Goal: Transaction & Acquisition: Book appointment/travel/reservation

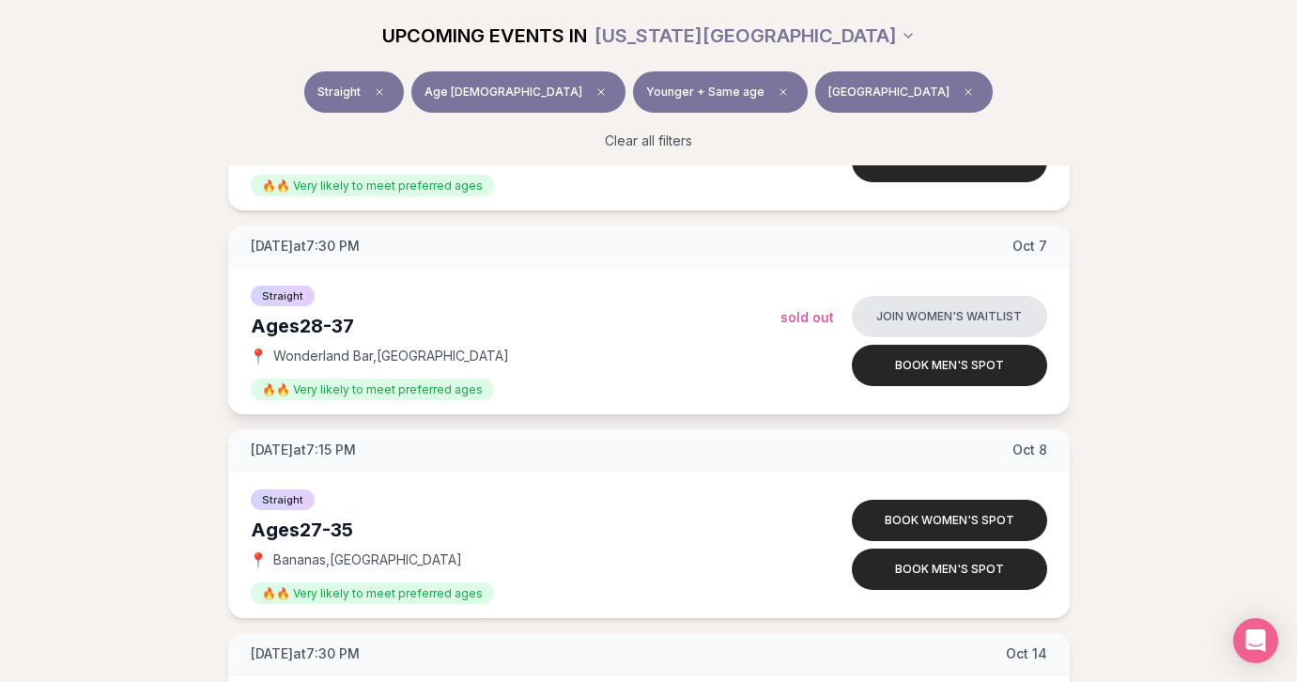
scroll to position [796, 0]
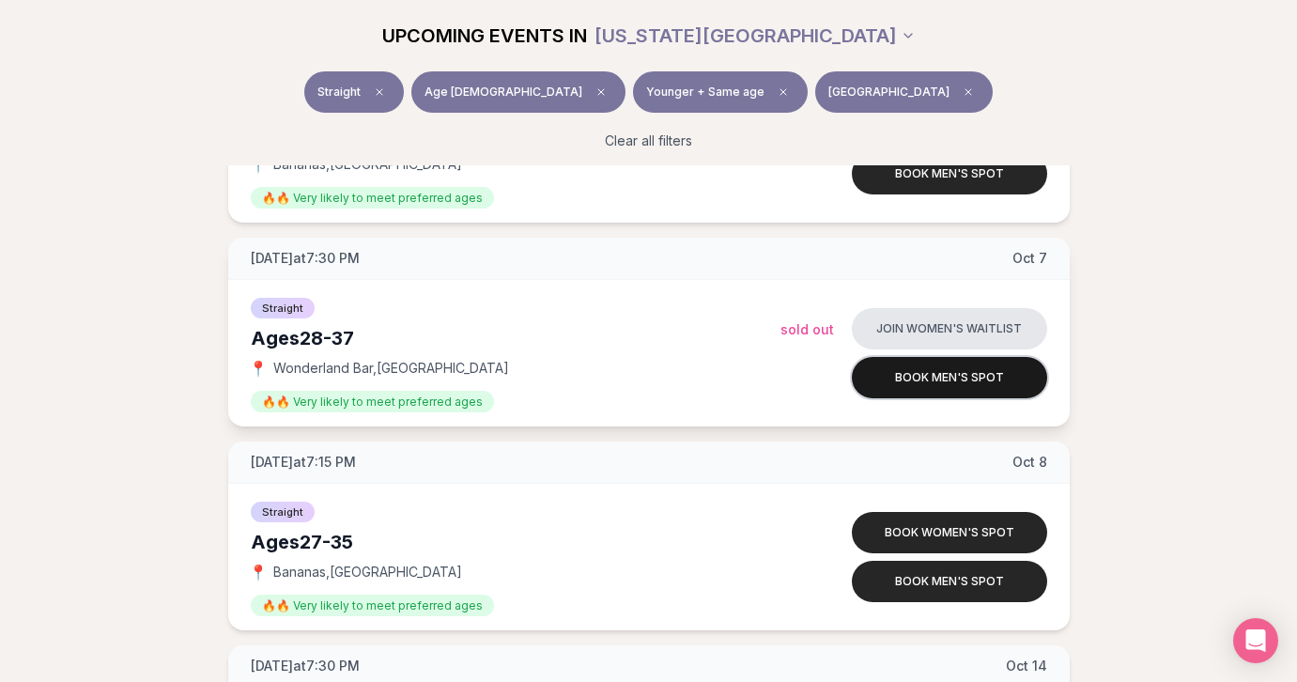
click at [914, 372] on button "Book men's spot" at bounding box center [949, 377] width 195 height 41
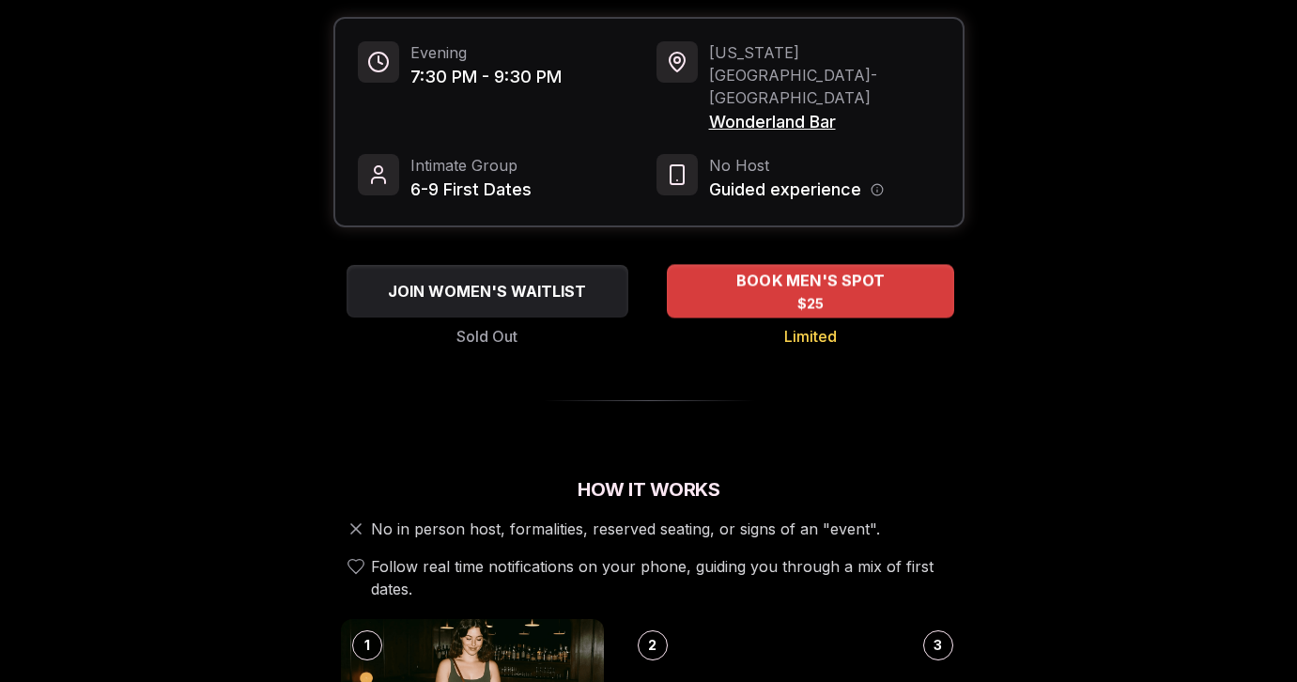
scroll to position [235, 0]
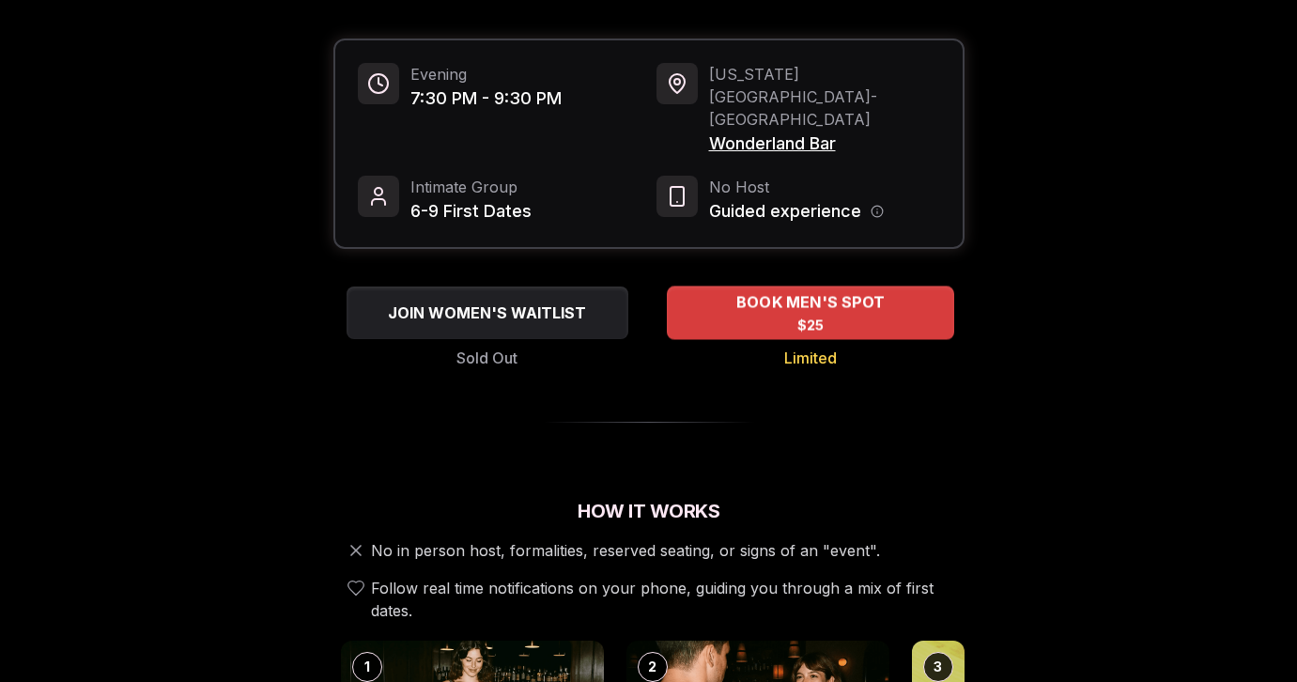
click at [771, 286] on div "BOOK MEN'S SPOT $25" at bounding box center [810, 312] width 287 height 52
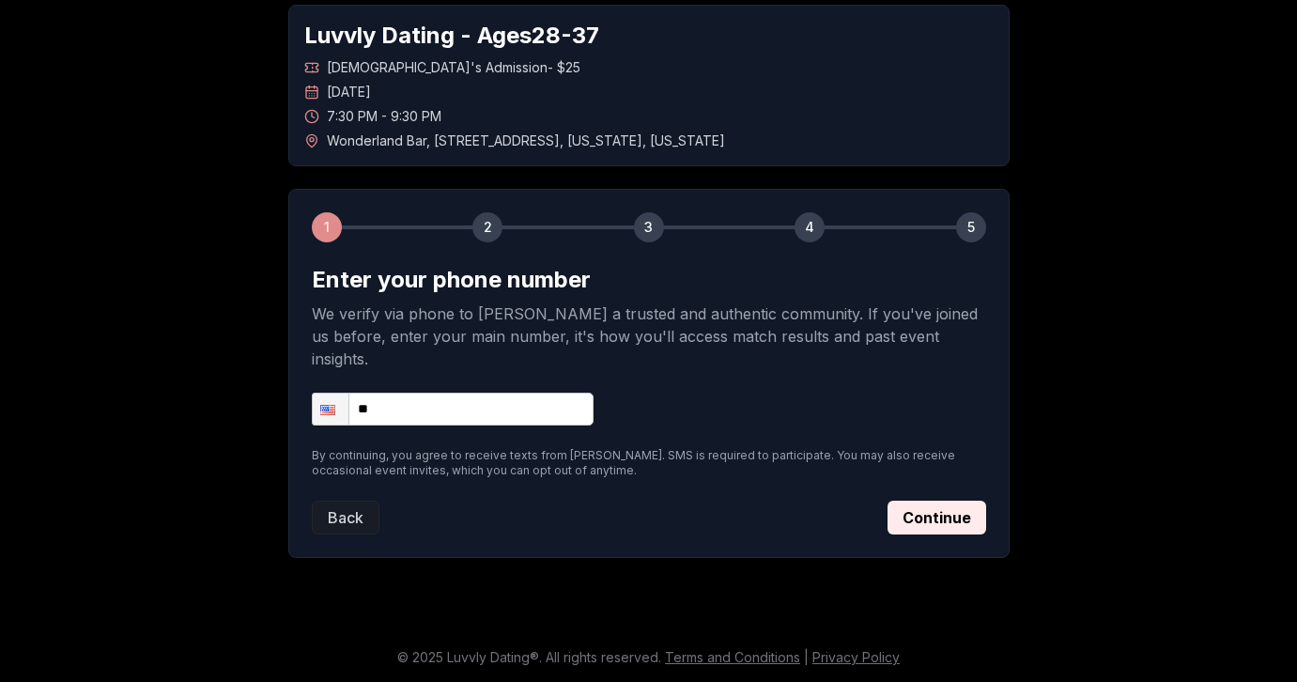
scroll to position [71, 0]
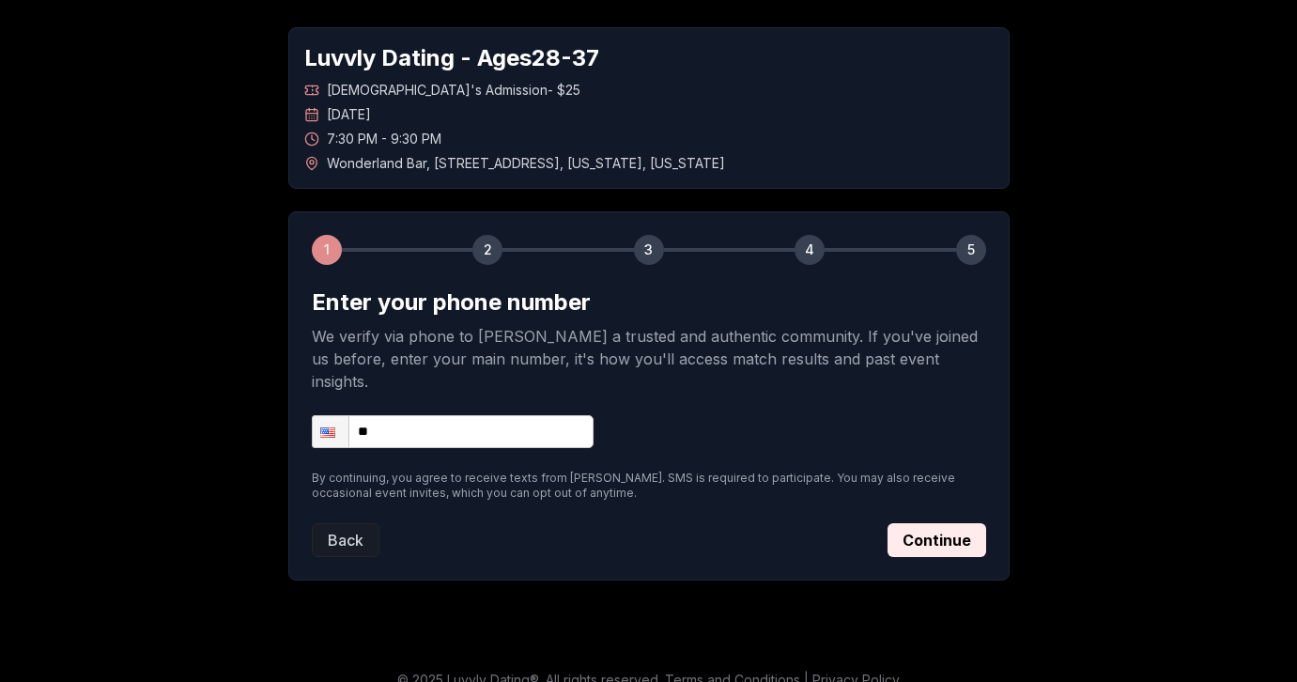
click at [479, 415] on input "**" at bounding box center [453, 431] width 282 height 33
type input "**********"
click at [935, 524] on button "Continue" at bounding box center [937, 540] width 99 height 34
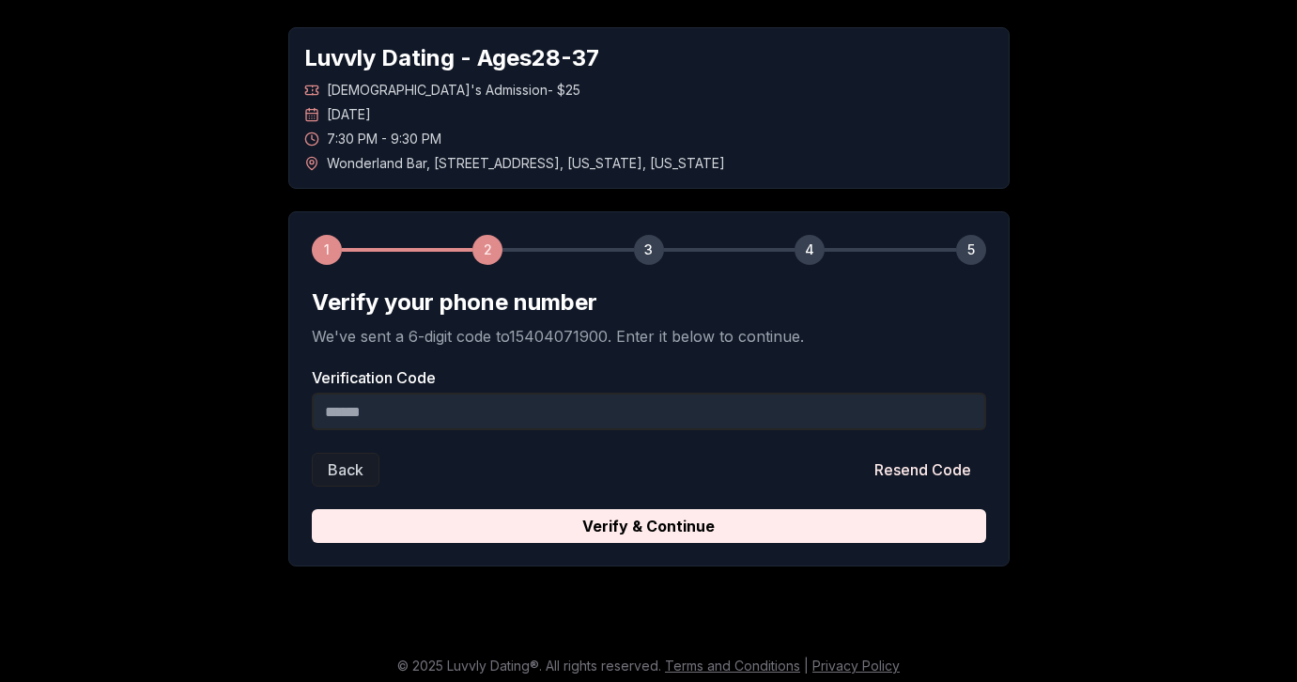
click at [427, 414] on input "Verification Code" at bounding box center [649, 412] width 674 height 38
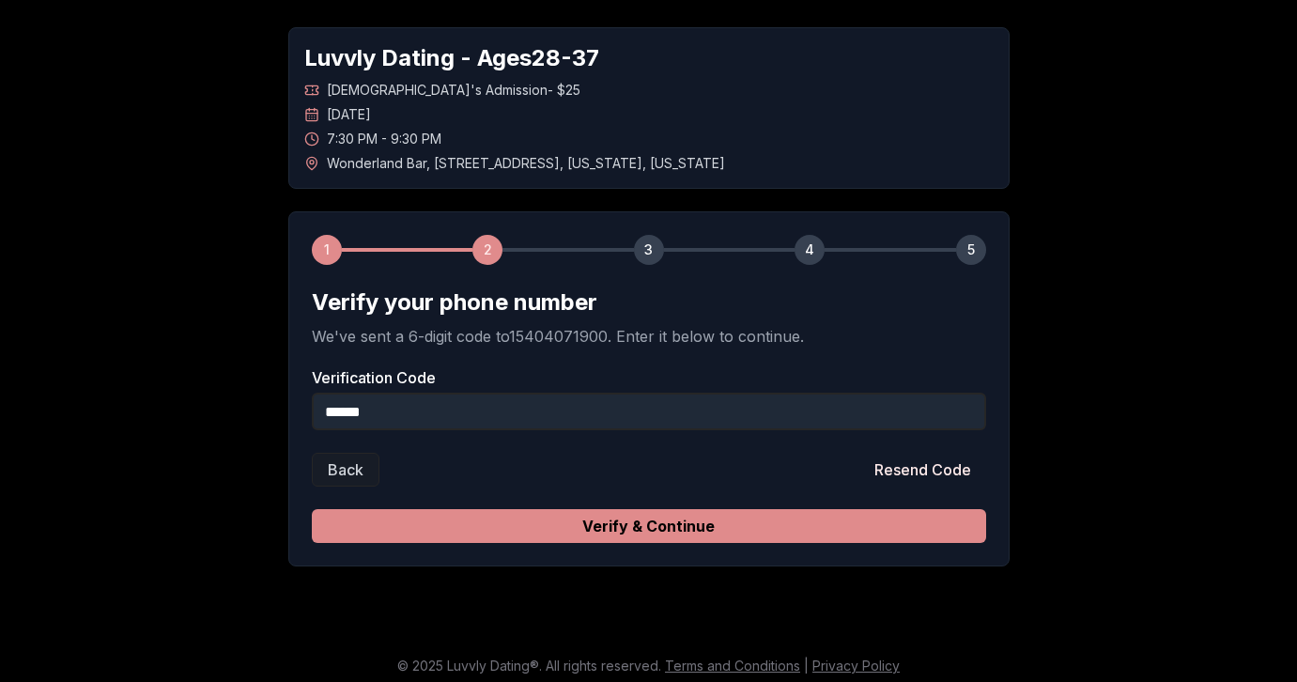
type input "******"
click at [595, 533] on button "Verify & Continue" at bounding box center [649, 526] width 674 height 34
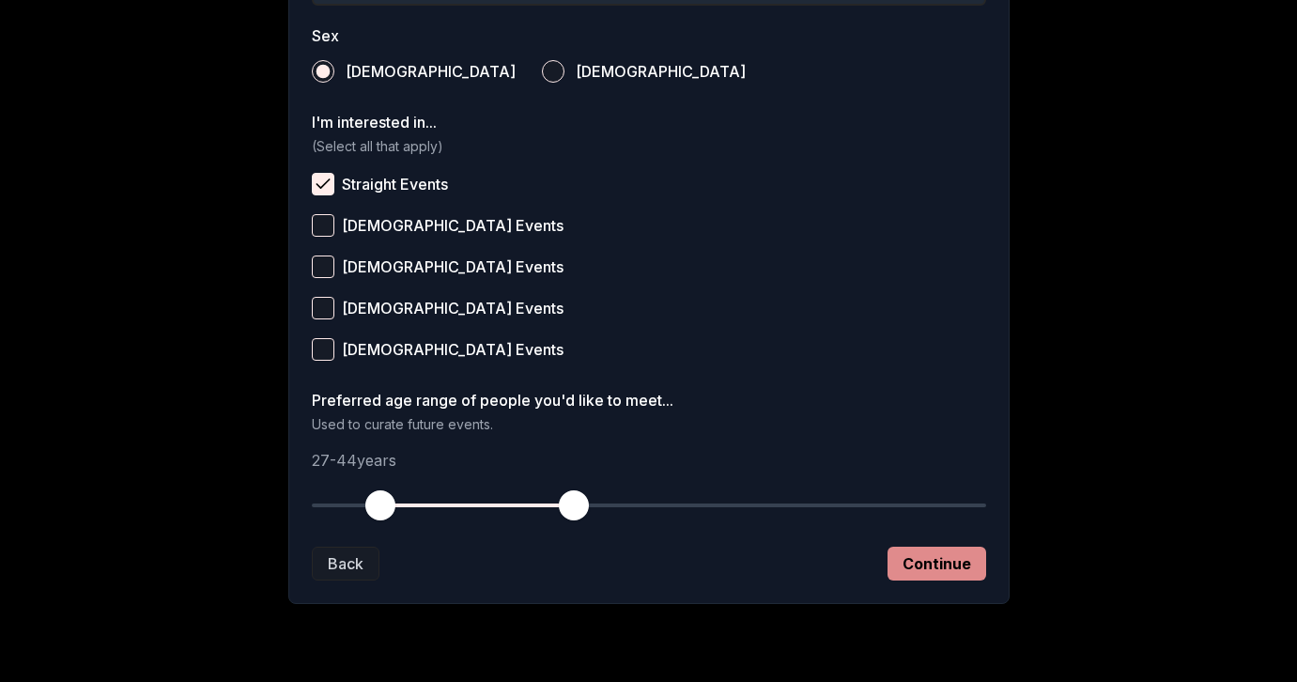
scroll to position [734, 0]
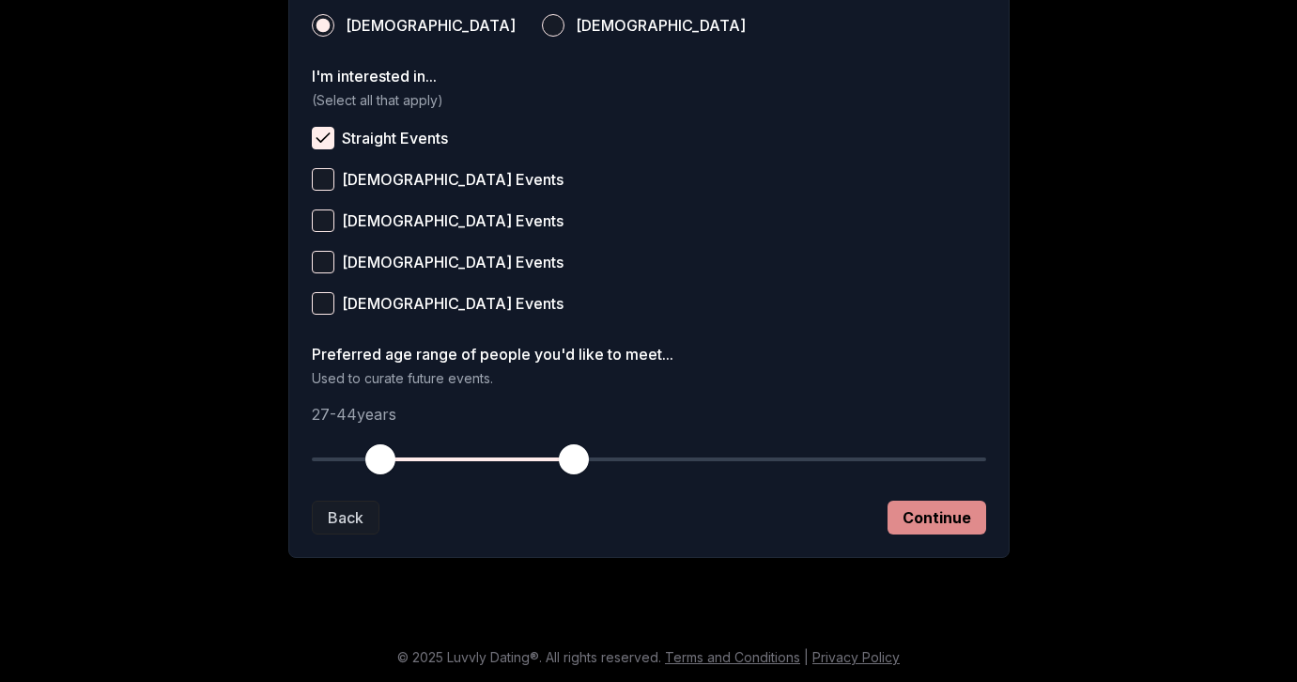
click at [933, 519] on button "Continue" at bounding box center [937, 518] width 99 height 34
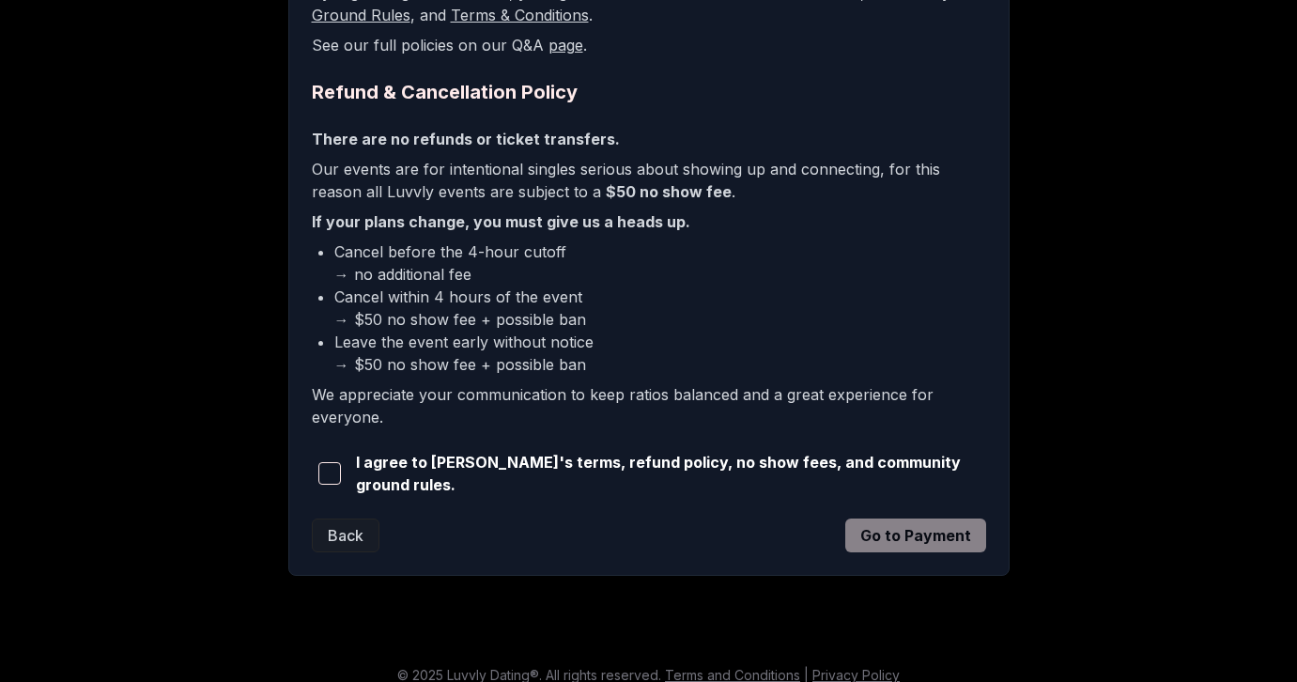
scroll to position [429, 0]
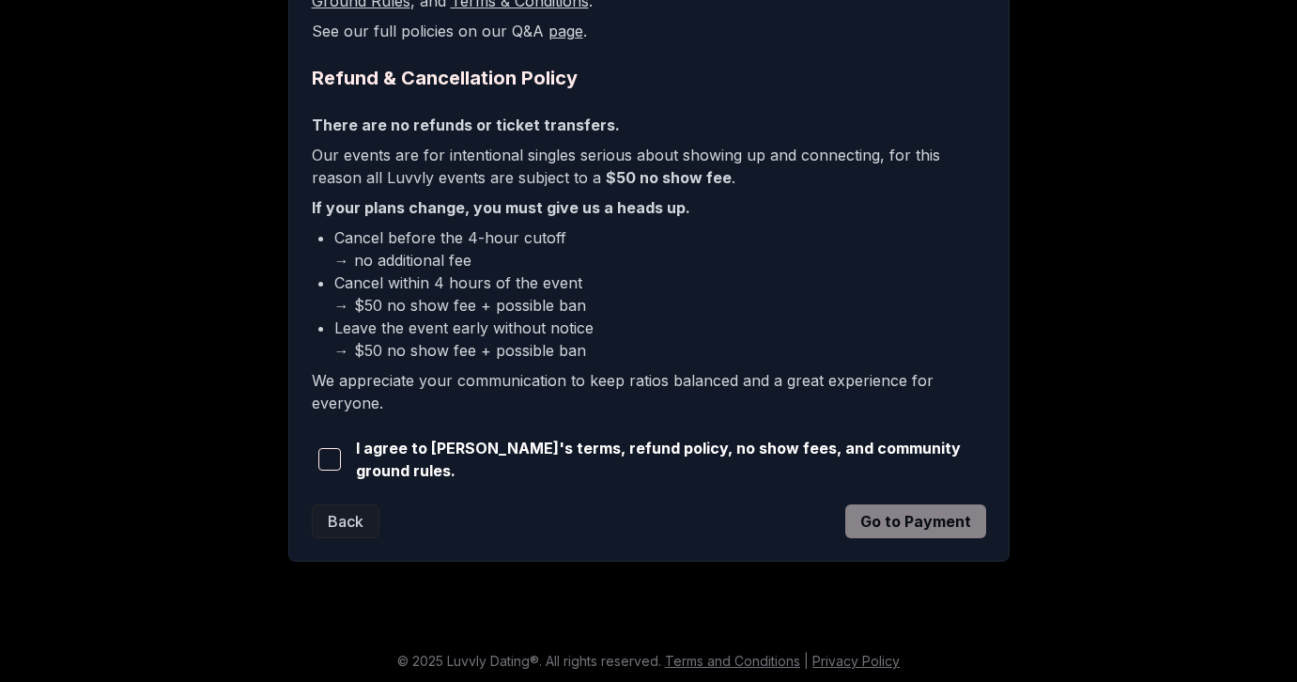
click at [332, 448] on span "button" at bounding box center [329, 459] width 23 height 23
click at [882, 521] on button "Go to Payment" at bounding box center [915, 521] width 141 height 34
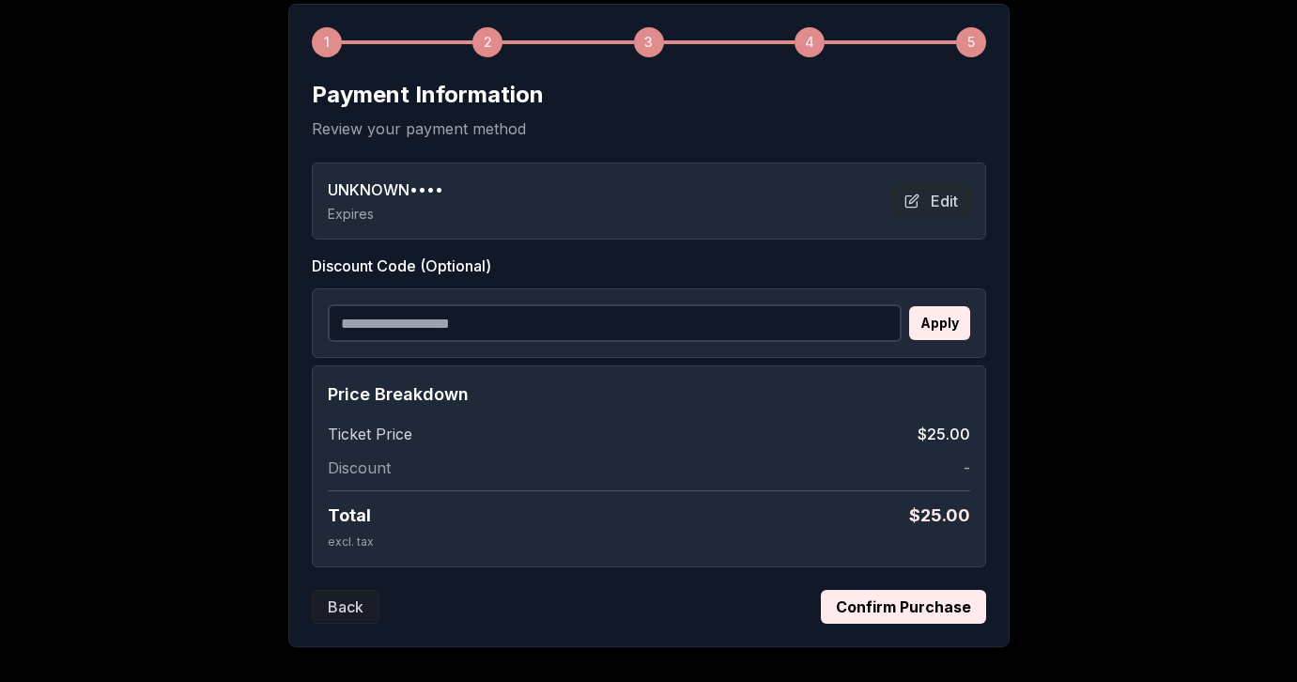
scroll to position [281, 0]
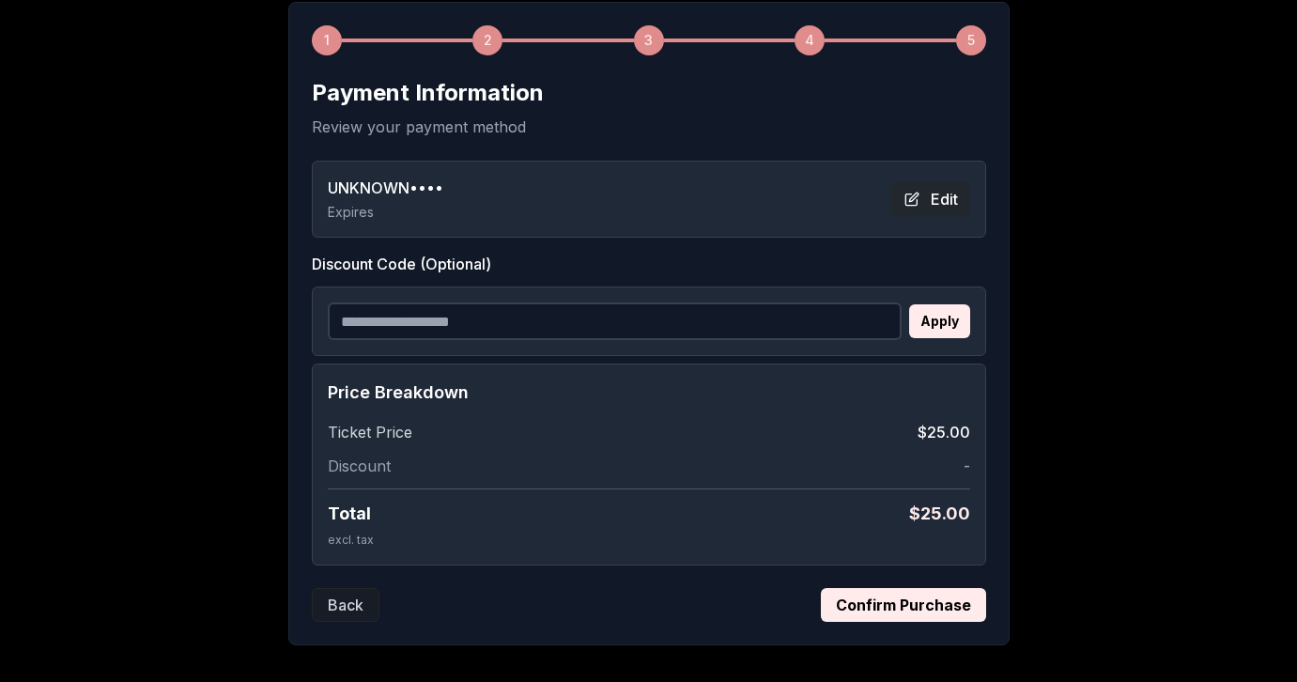
click at [943, 198] on button "Edit" at bounding box center [931, 199] width 78 height 34
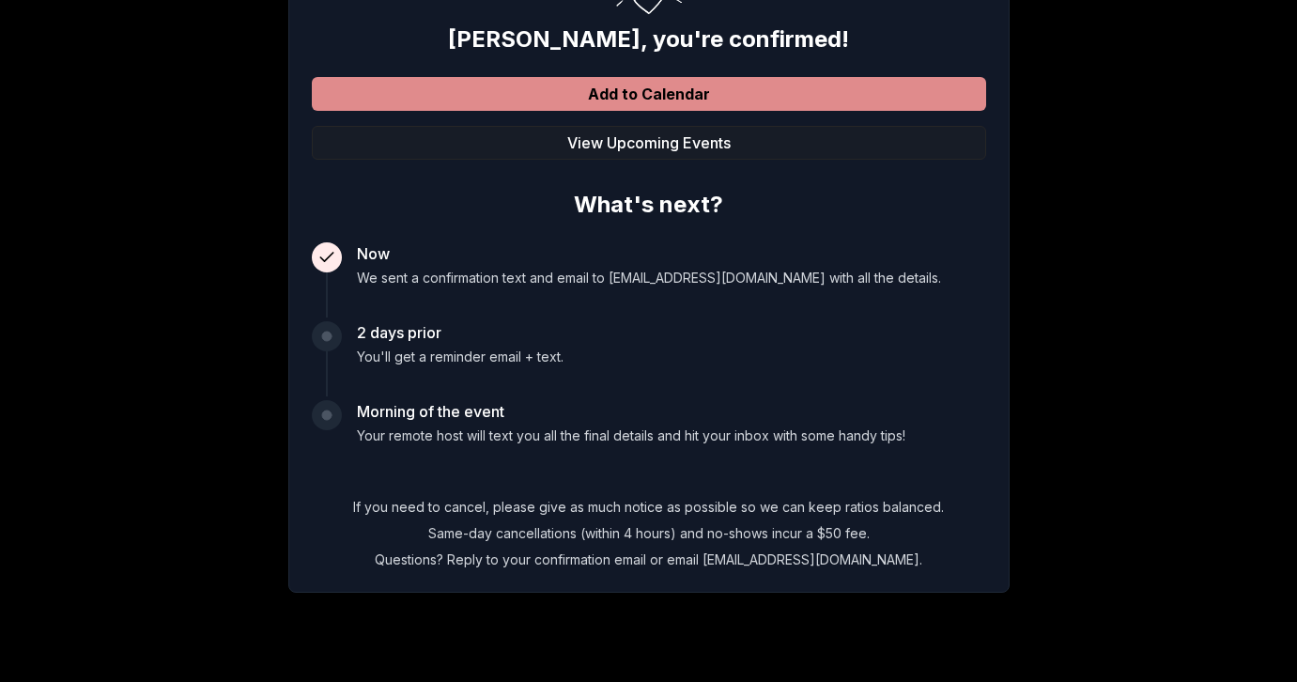
scroll to position [333, 0]
